Goal: Task Accomplishment & Management: Use online tool/utility

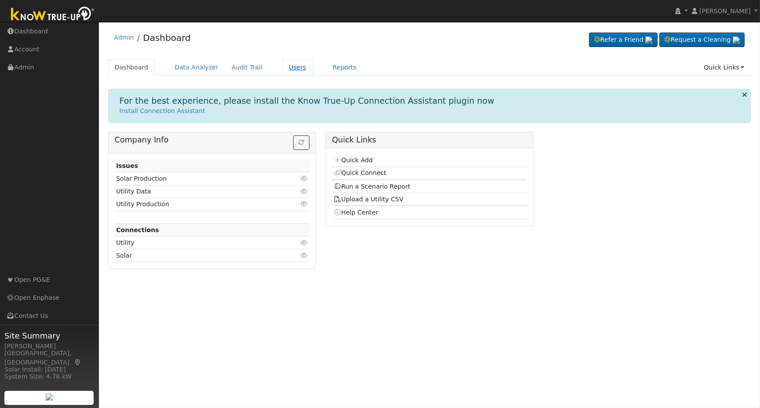
click at [282, 67] on link "Users" at bounding box center [297, 67] width 31 height 16
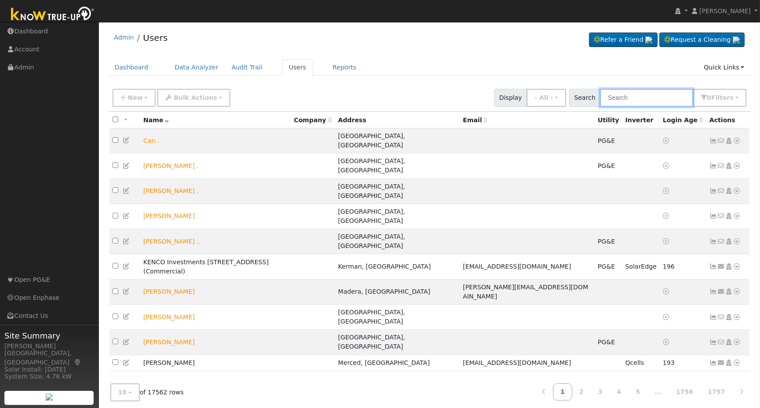
click at [664, 92] on input "text" at bounding box center [646, 98] width 93 height 18
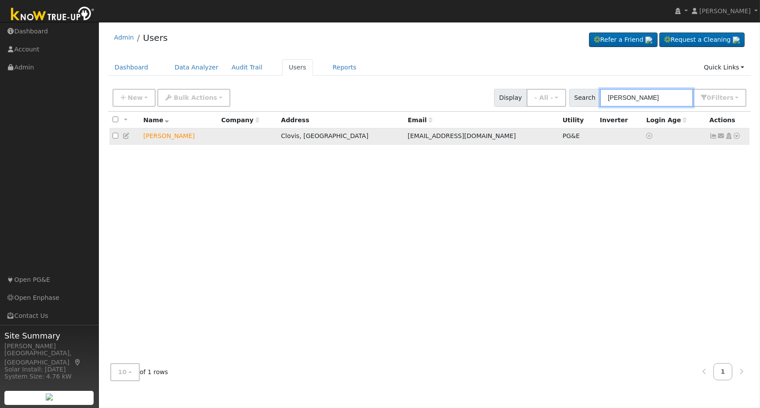
type input "[PERSON_NAME]"
click at [737, 138] on icon at bounding box center [737, 136] width 8 height 6
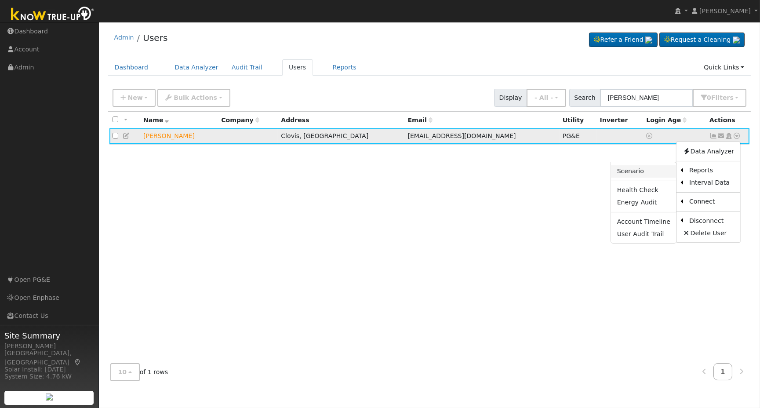
click at [649, 176] on link "Scenario" at bounding box center [643, 171] width 65 height 12
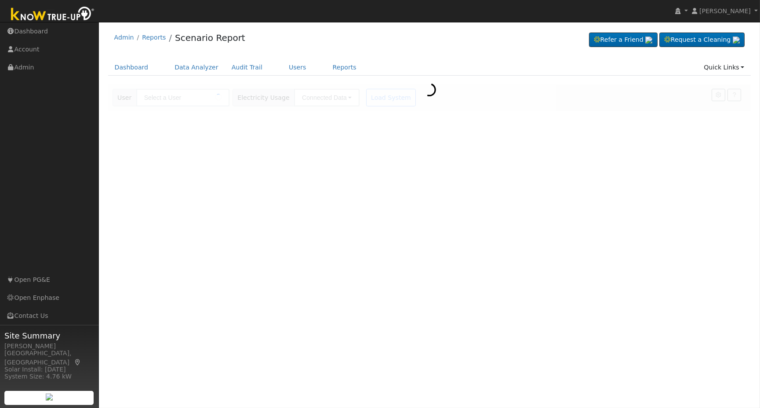
type input "[PERSON_NAME]"
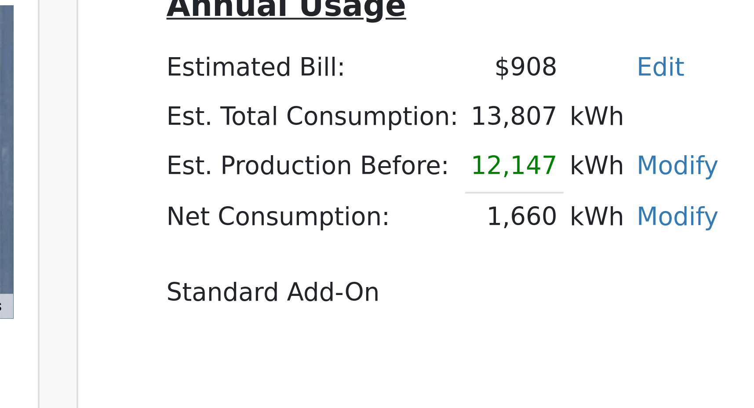
scroll to position [3, 0]
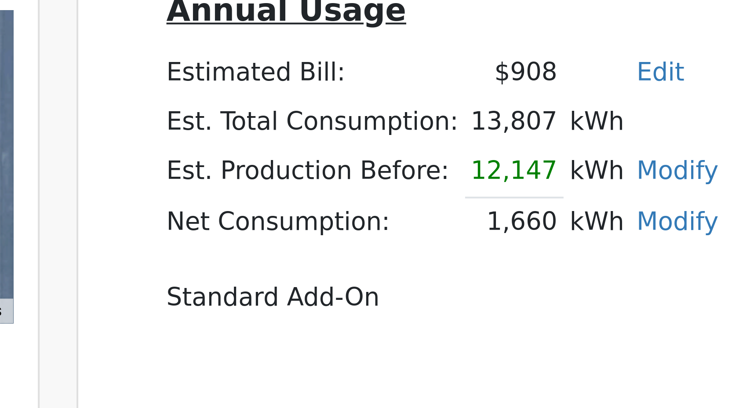
click at [508, 318] on div "Annual Usage Estimated Bill: $908 Edit Estimated Bill $ Annual Est. Total Consu…" at bounding box center [559, 265] width 359 height 123
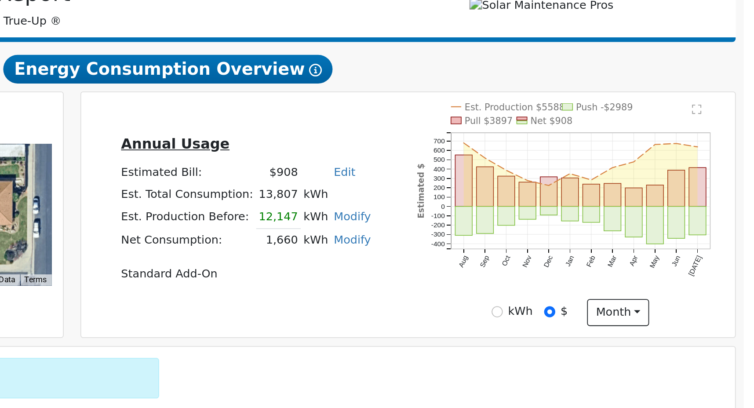
scroll to position [83, 0]
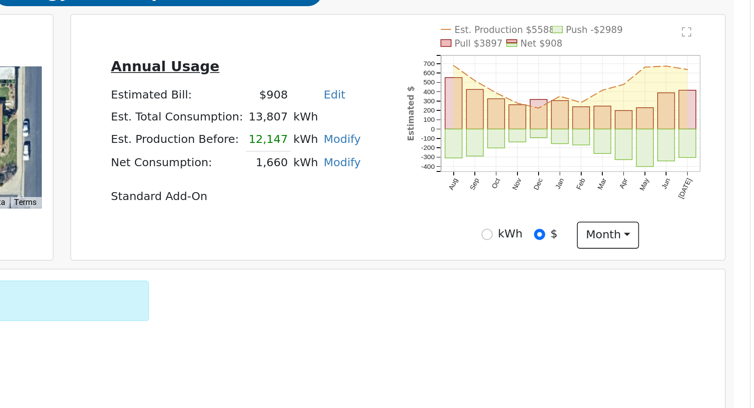
click at [557, 230] on div "Annual Usage Estimated Bill: $908 Edit Estimated Bill $ Annual Est. Total Consu…" at bounding box center [469, 188] width 179 height 90
